Goal: Task Accomplishment & Management: Use online tool/utility

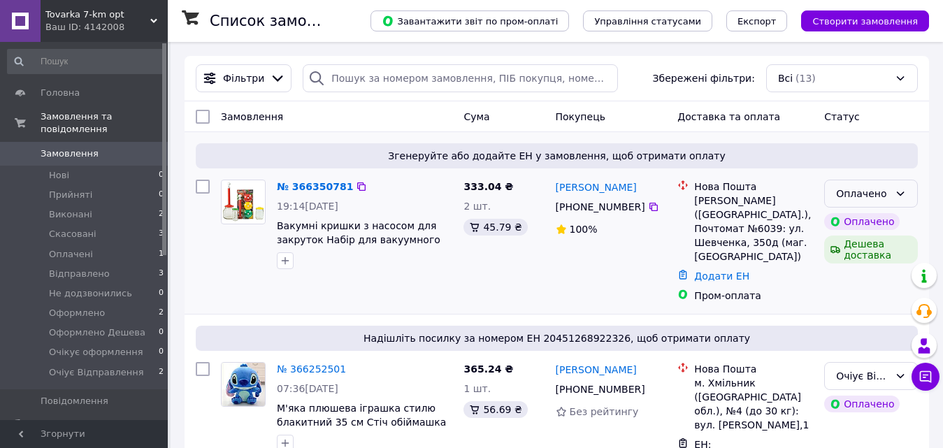
click at [885, 196] on div "Оплачено" at bounding box center [862, 193] width 53 height 15
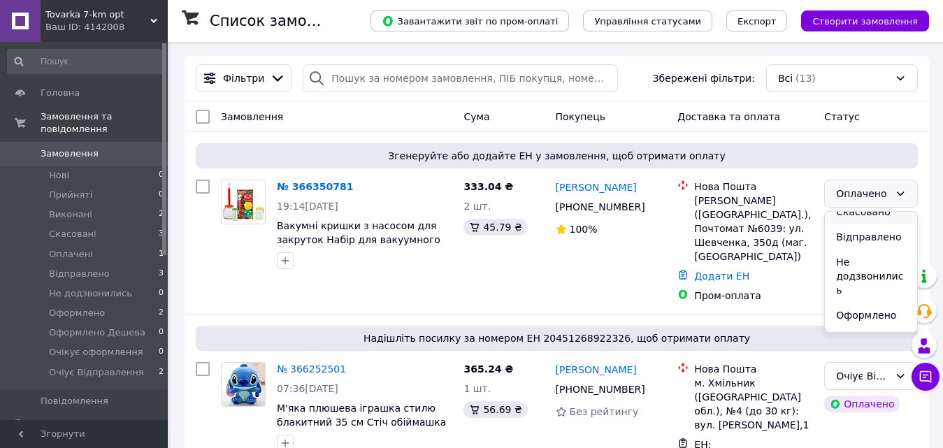
scroll to position [140, 0]
click at [886, 294] on li "Очікує оформлення" at bounding box center [870, 309] width 92 height 39
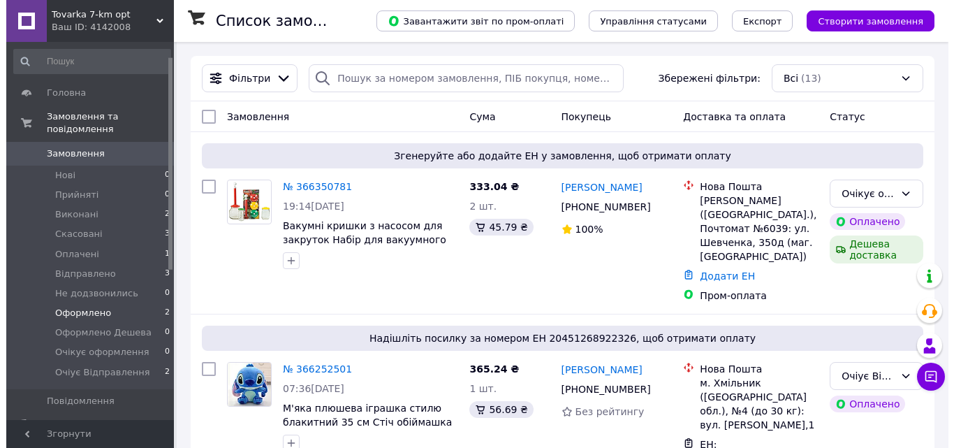
scroll to position [70, 0]
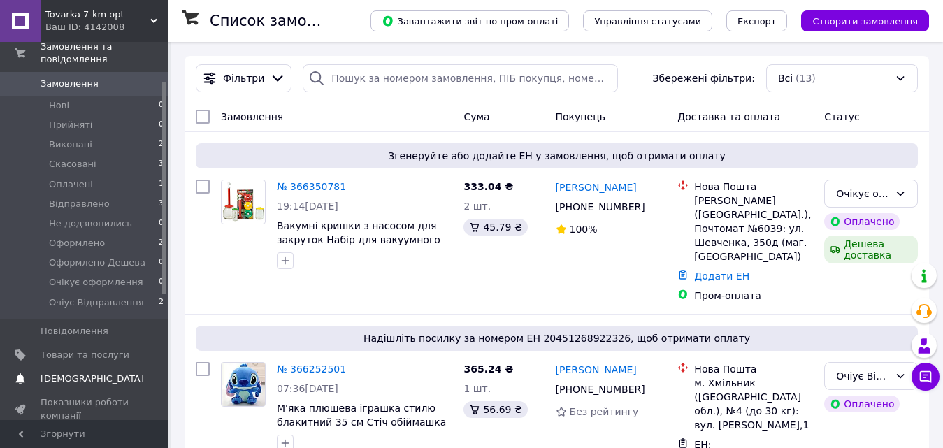
click at [96, 349] on span "Товари та послуги" at bounding box center [85, 355] width 89 height 13
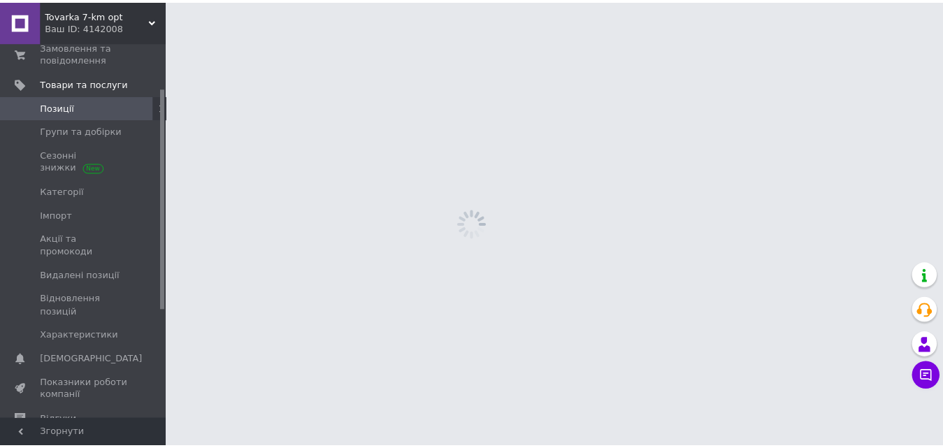
scroll to position [76, 0]
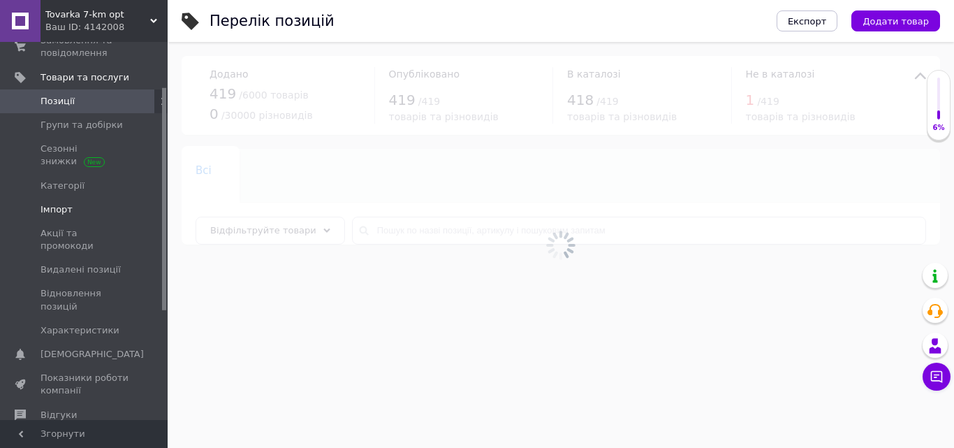
click at [66, 206] on span "Імпорт" at bounding box center [57, 209] width 32 height 13
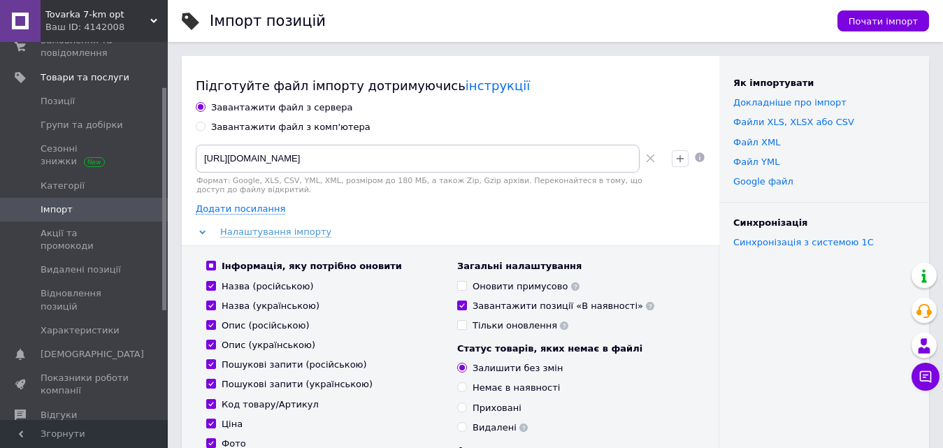
click at [652, 161] on icon at bounding box center [650, 158] width 9 height 9
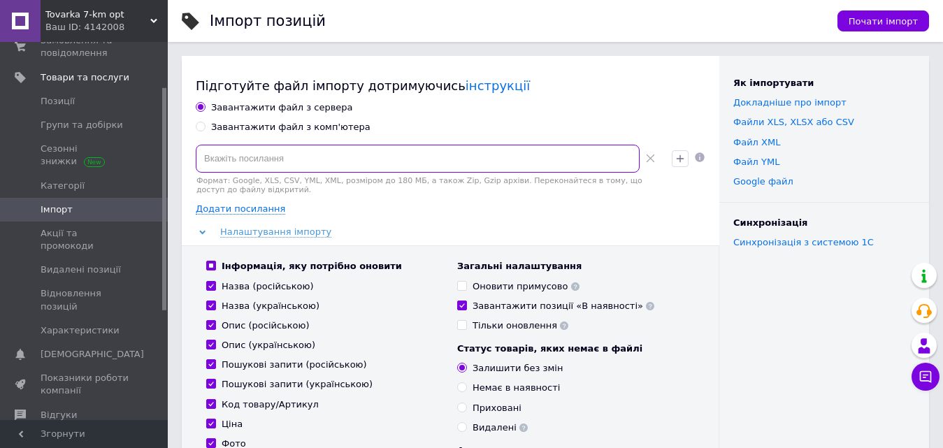
click at [546, 146] on input at bounding box center [418, 159] width 444 height 28
paste input "[URL][DOMAIN_NAME]"
type input "[URL][DOMAIN_NAME]"
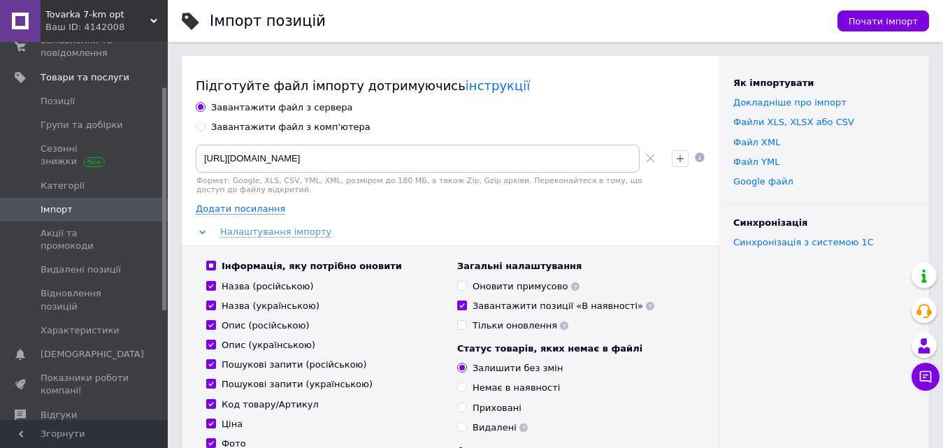
scroll to position [0, 0]
click at [464, 287] on input "Оновити примусово" at bounding box center [461, 285] width 9 height 9
checkbox input "true"
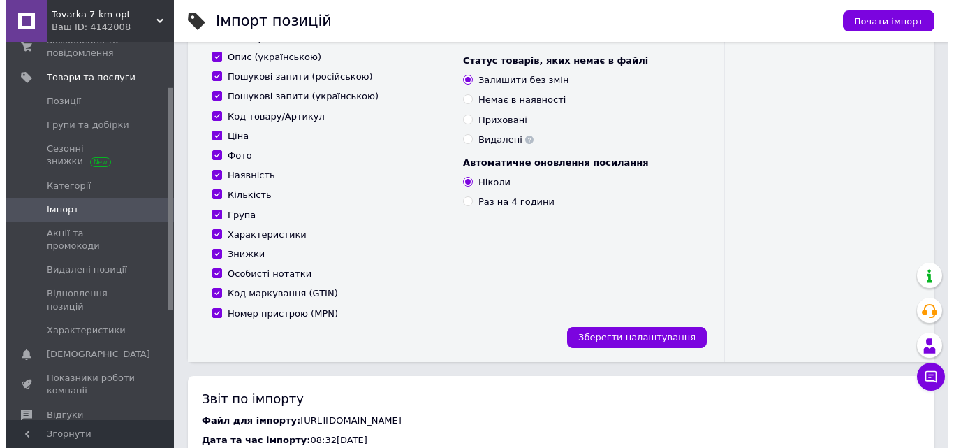
scroll to position [489, 0]
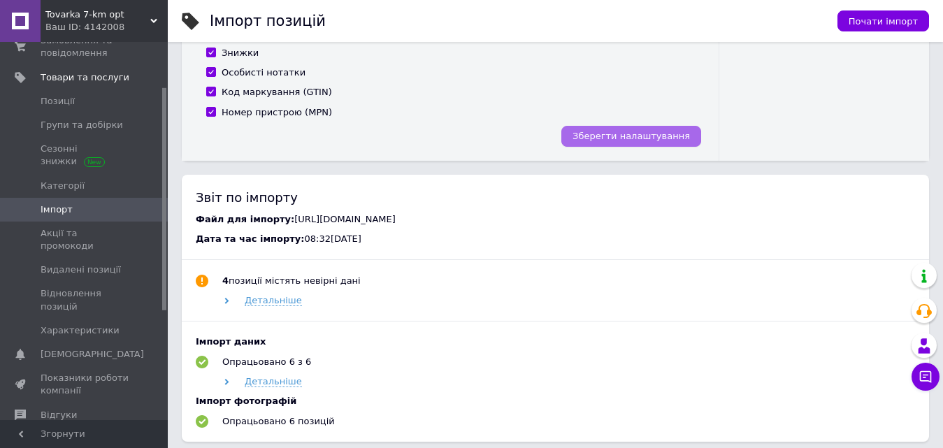
click at [662, 126] on button "Зберегти налаштування" at bounding box center [631, 136] width 140 height 21
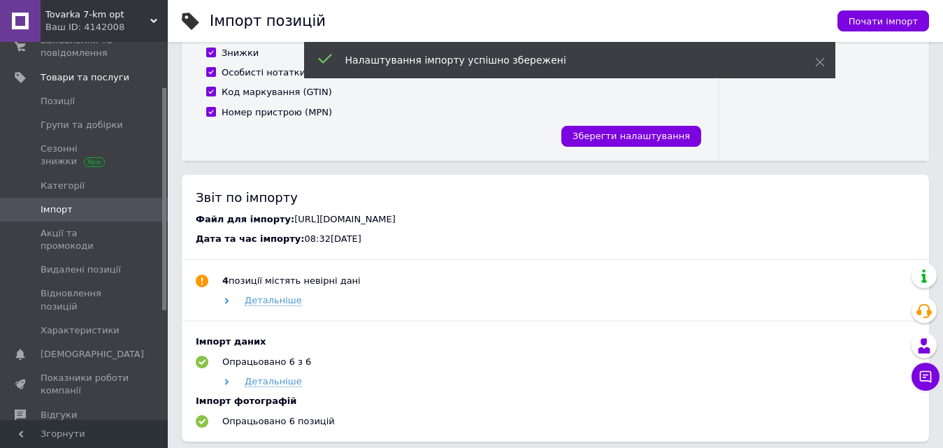
click at [878, 5] on div "Почати імпорт" at bounding box center [876, 21] width 106 height 42
click at [872, 16] on span "Почати імпорт" at bounding box center [882, 21] width 69 height 10
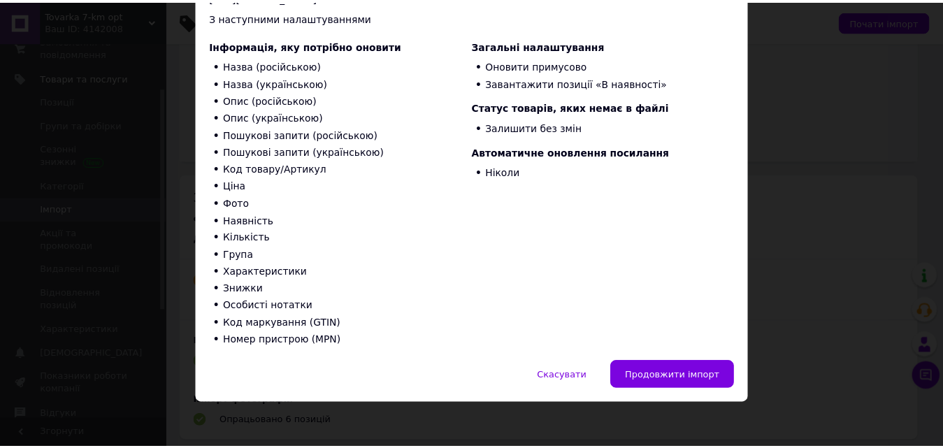
scroll to position [141, 0]
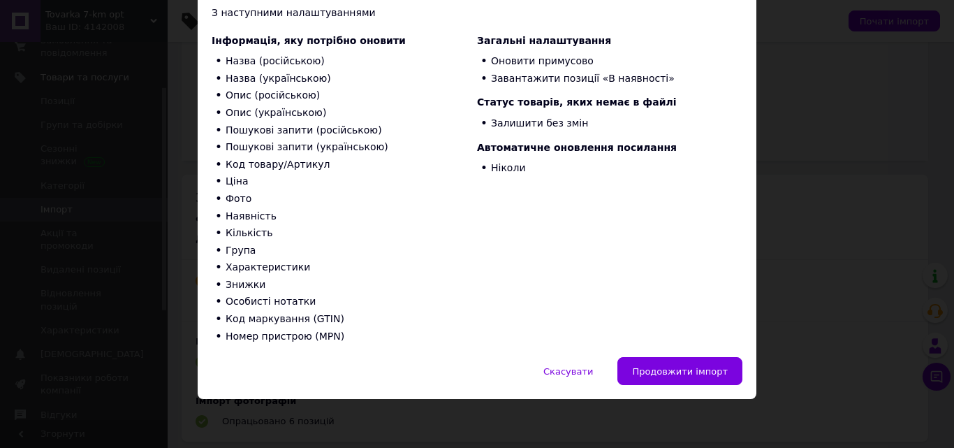
click at [713, 356] on div "Імпорт за посиланням: [URL][DOMAIN_NAME] З наступними налаштуваннями Інформація…" at bounding box center [477, 157] width 559 height 399
click at [709, 375] on span "Продовжити імпорт" at bounding box center [680, 371] width 96 height 10
